Goal: Find specific page/section: Find specific page/section

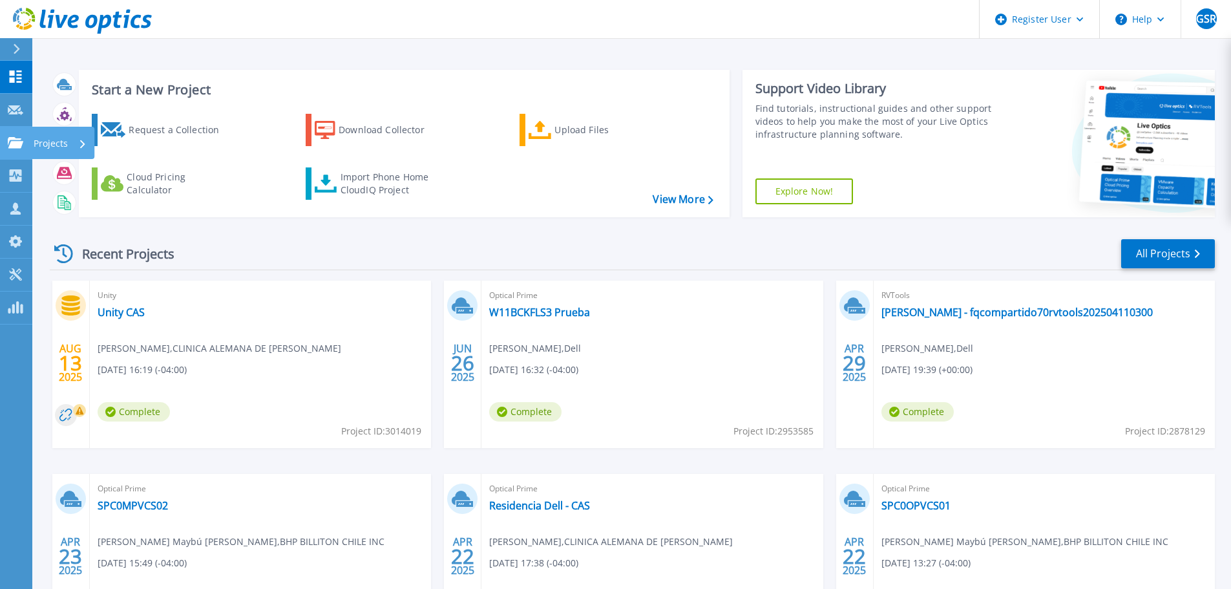
click at [61, 139] on p "Projects" at bounding box center [51, 144] width 34 height 34
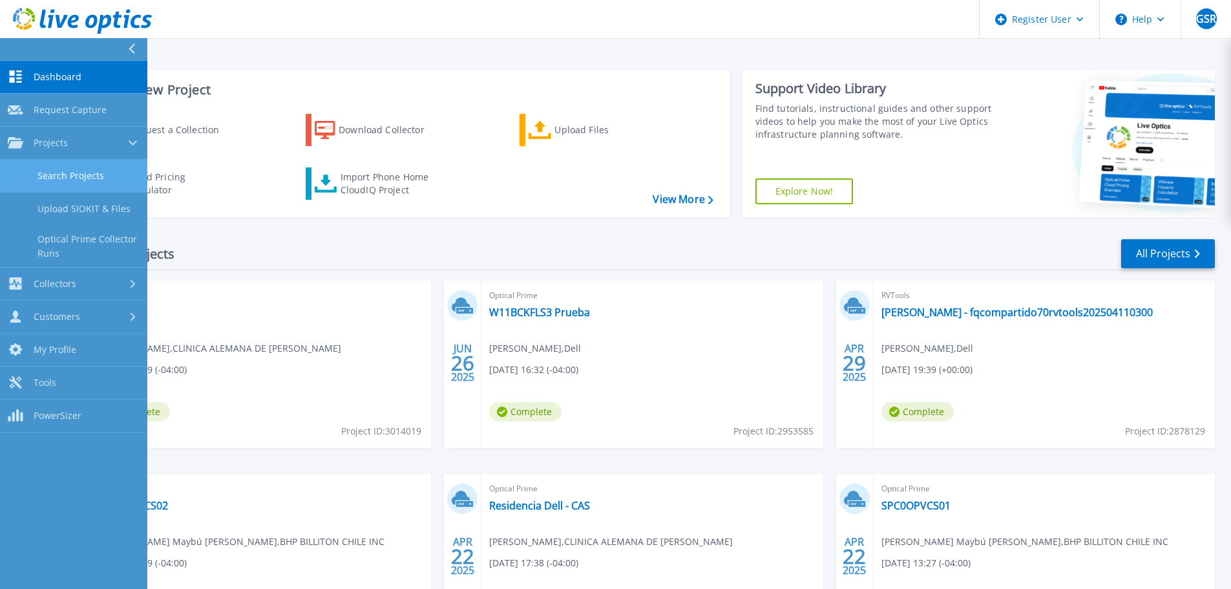
click at [69, 166] on link "Search Projects" at bounding box center [73, 176] width 147 height 33
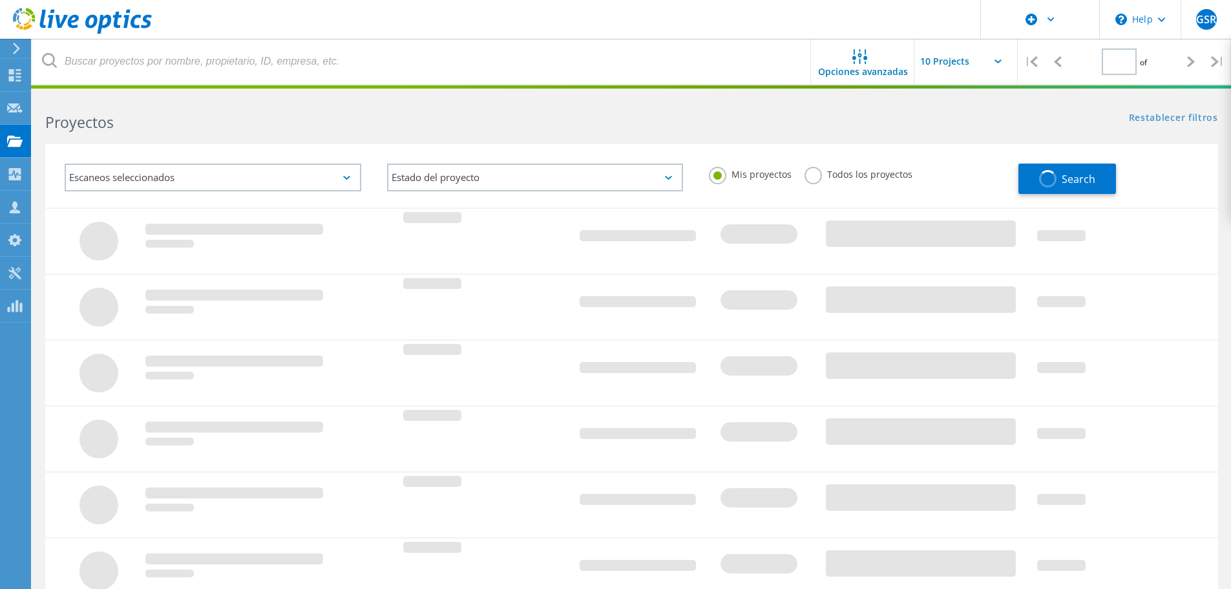
type input "1"
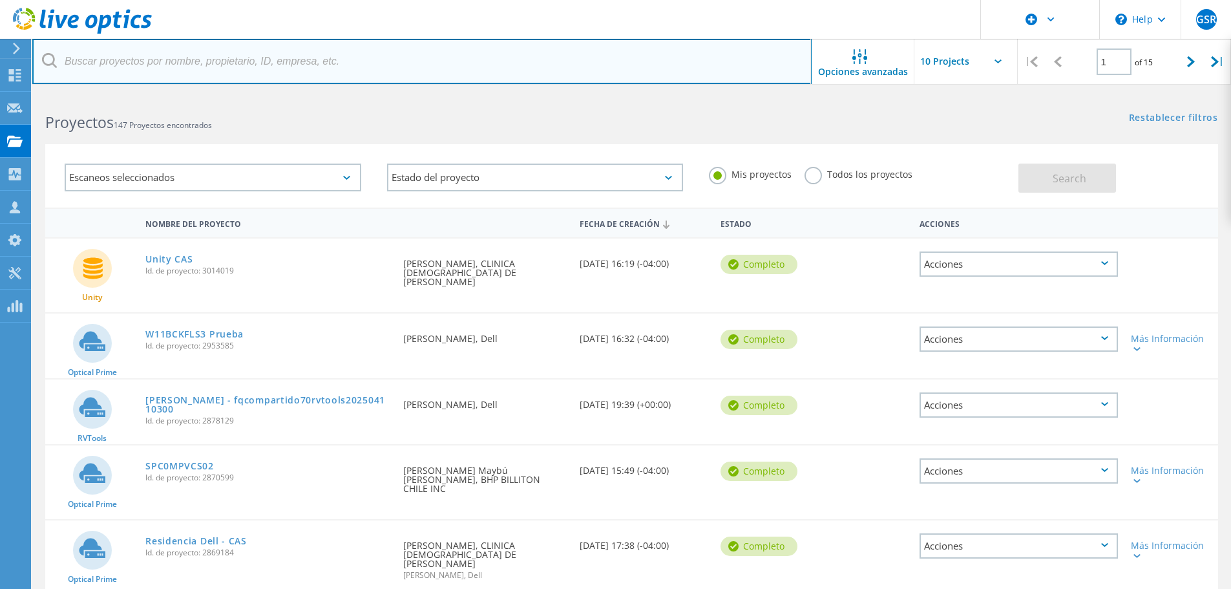
click at [100, 67] on input "text" at bounding box center [421, 61] width 779 height 45
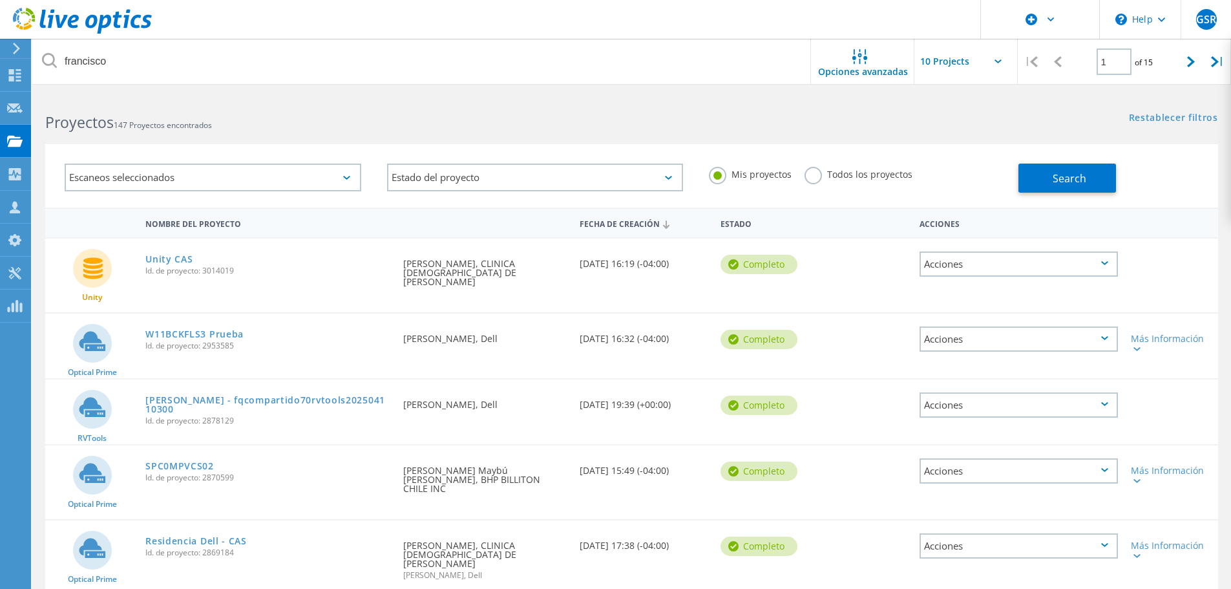
click at [814, 173] on label "Todos los proyectos" at bounding box center [858, 173] width 108 height 12
click at [0, 0] on input "Todos los proyectos" at bounding box center [0, 0] width 0 height 0
click at [1046, 171] on button "Search" at bounding box center [1067, 177] width 98 height 29
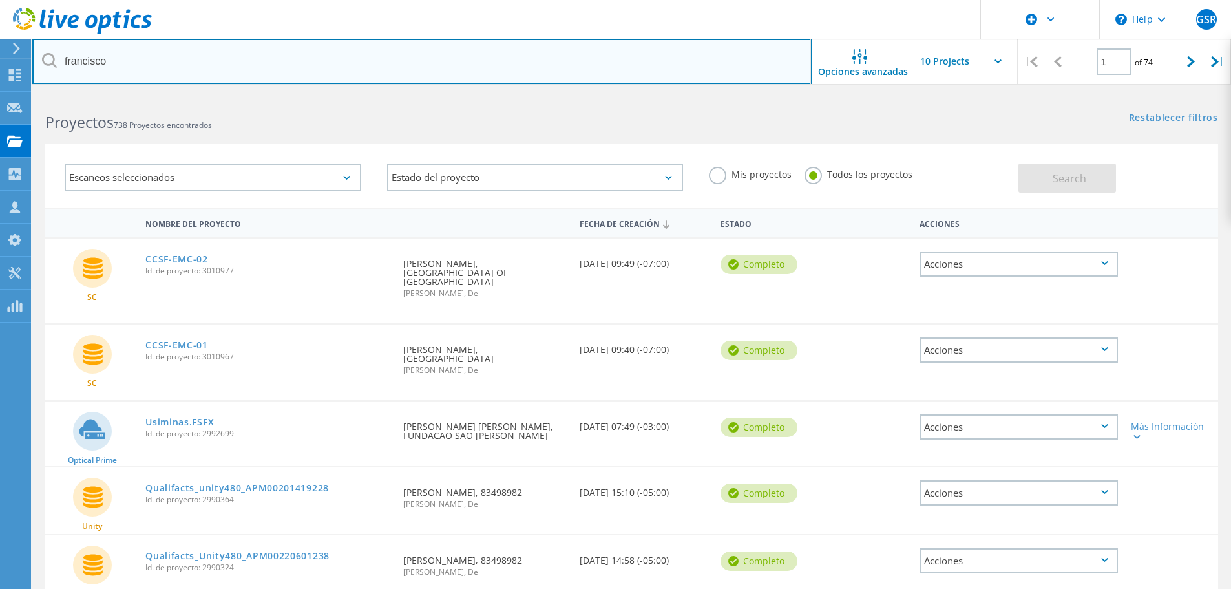
click at [138, 58] on input "francisco" at bounding box center [421, 61] width 779 height 45
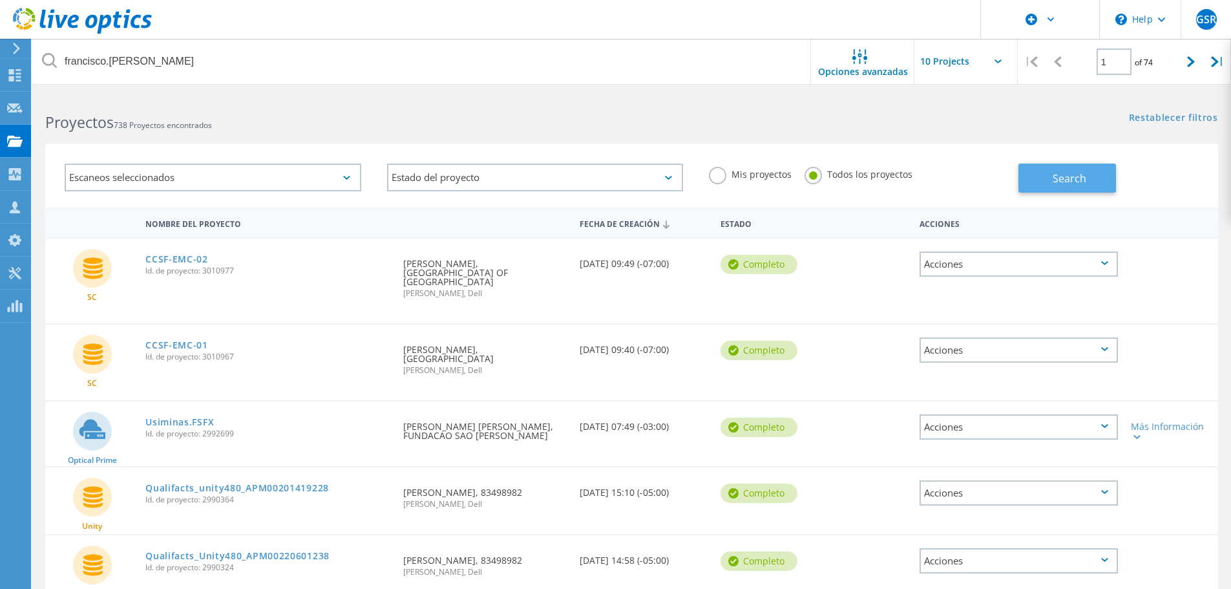
click at [1061, 182] on span "Search" at bounding box center [1069, 178] width 34 height 14
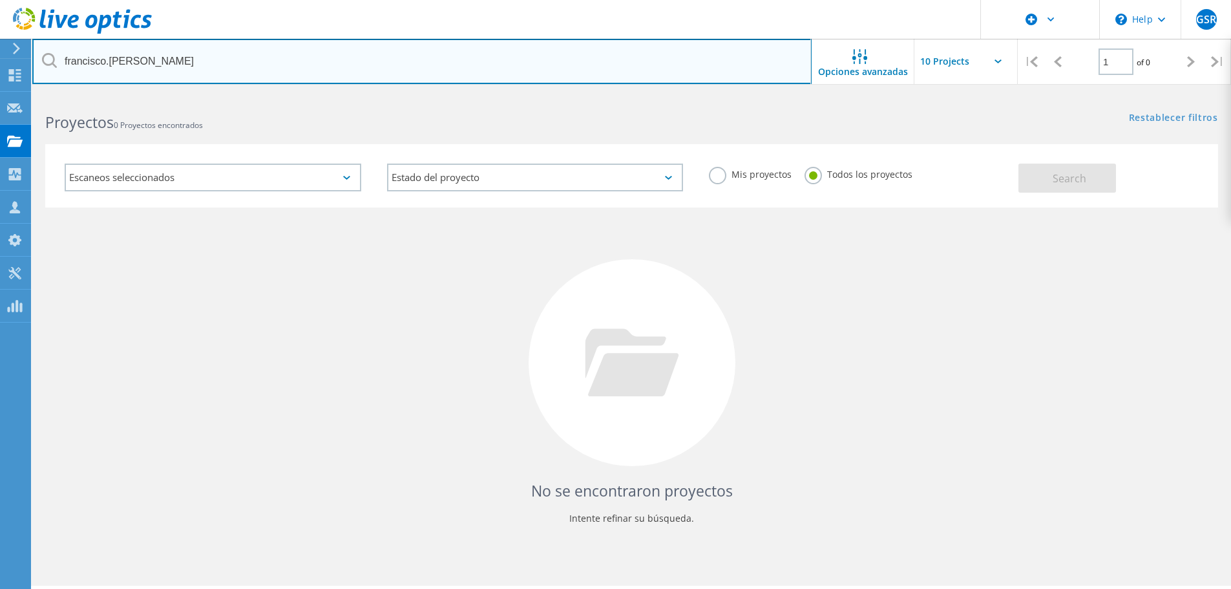
click at [90, 61] on input "francisco.[PERSON_NAME]" at bounding box center [421, 61] width 779 height 45
click at [134, 68] on input "[PERSON_NAME]" at bounding box center [421, 61] width 779 height 45
type input "[PERSON_NAME].villacura"
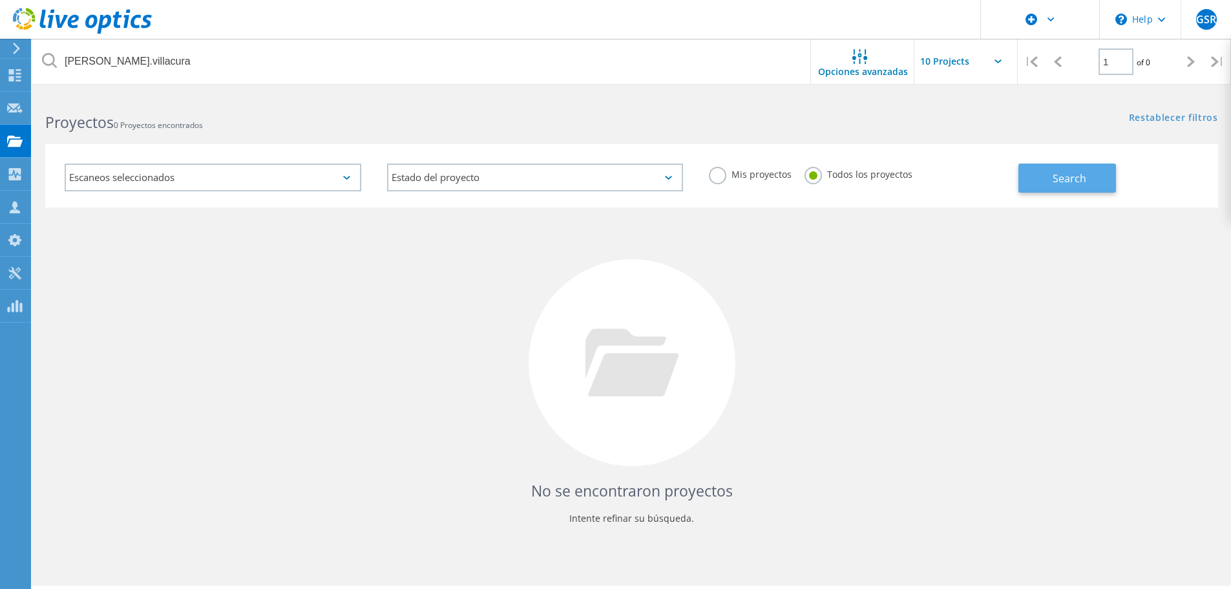
click at [1066, 177] on span "Search" at bounding box center [1069, 178] width 34 height 14
